Goal: Information Seeking & Learning: Learn about a topic

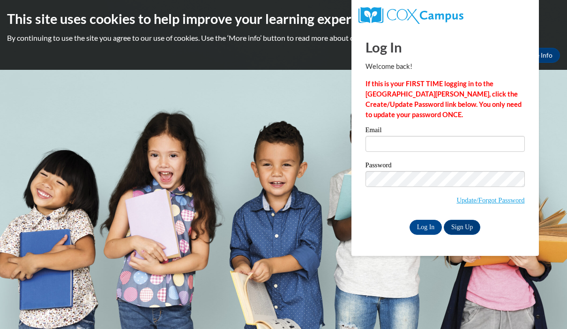
click at [391, 138] on input "Email" at bounding box center [444, 144] width 159 height 16
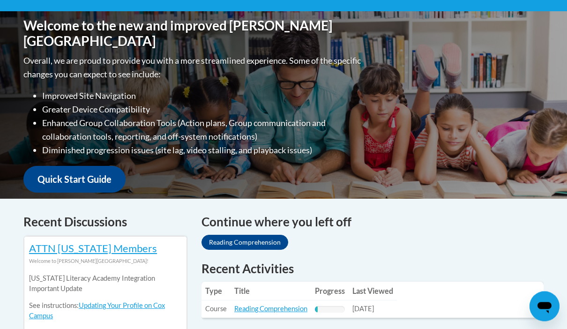
scroll to position [171, 0]
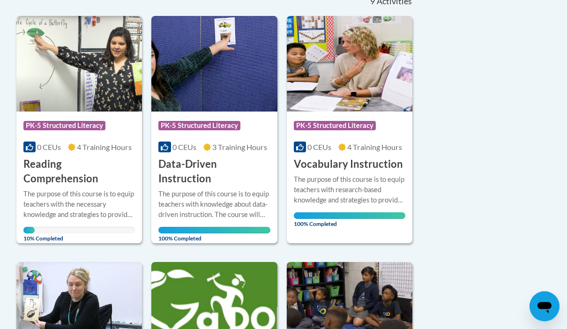
scroll to position [200, 0]
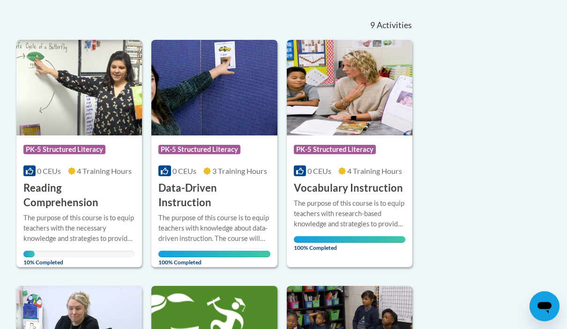
click at [38, 148] on span "PK-5 Structured Literacy" at bounding box center [64, 149] width 82 height 9
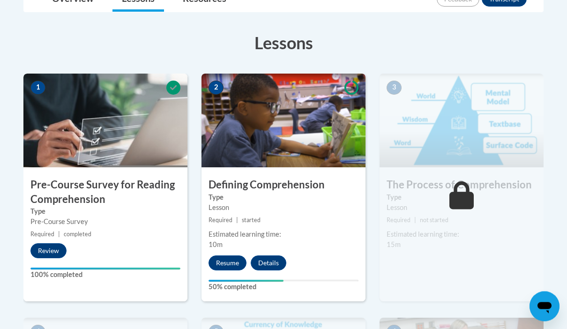
scroll to position [241, 0]
click at [219, 267] on button "Resume" at bounding box center [227, 262] width 38 height 15
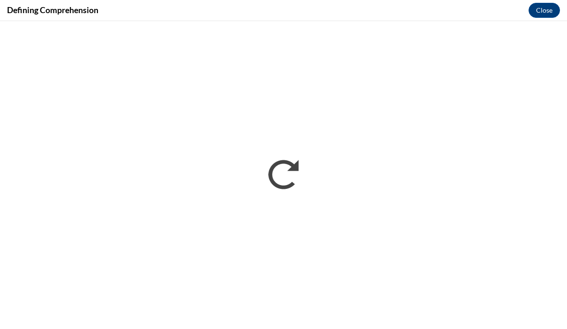
scroll to position [0, 0]
